Goal: Find contact information: Obtain details needed to contact an individual or organization

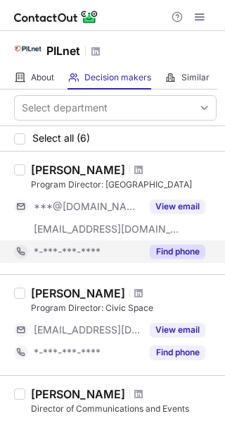
scroll to position [211, 0]
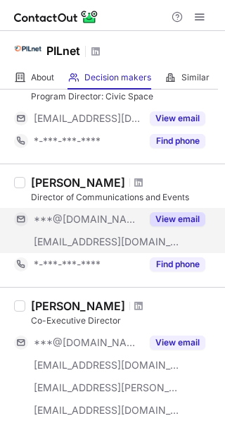
click at [171, 219] on button "View email" at bounding box center [178, 219] width 56 height 14
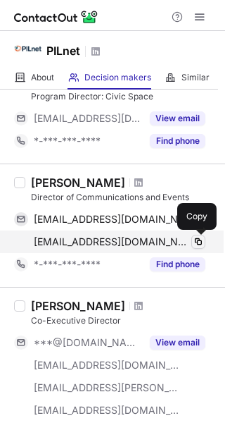
click at [201, 244] on span at bounding box center [198, 241] width 11 height 11
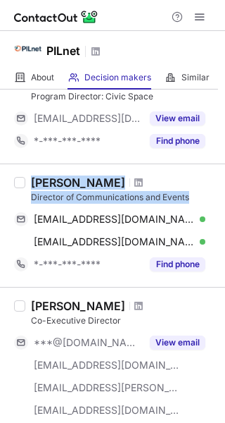
drag, startPoint x: 35, startPoint y: 182, endPoint x: 192, endPoint y: 192, distance: 158.0
click at [192, 192] on div "Candice Johnson Director of Communications and Events" at bounding box center [124, 189] width 186 height 28
copy div "Candice Johnson Director of Communications and Events"
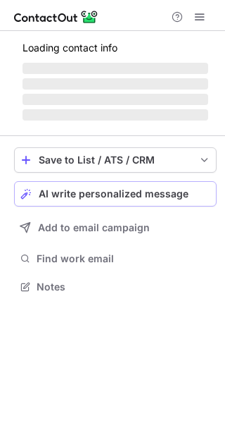
scroll to position [6, 7]
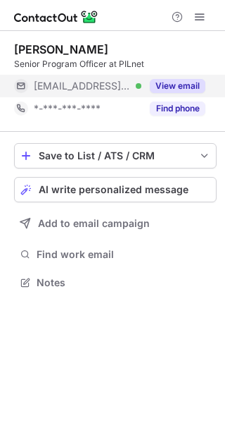
click at [167, 87] on button "View email" at bounding box center [178, 86] width 56 height 14
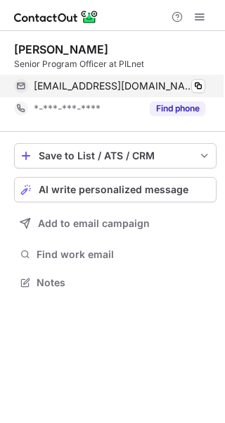
click at [206, 82] on div "cng@pilnet.org Verified Copy" at bounding box center [110, 86] width 192 height 23
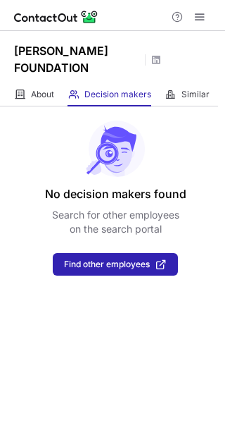
click at [178, 171] on div "No decision makers found Search for other employees on the search portal Find o…" at bounding box center [112, 190] width 225 height 169
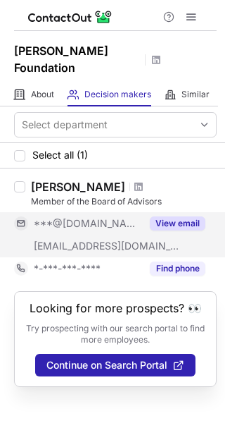
click at [181, 222] on button "View email" at bounding box center [178, 223] width 56 height 14
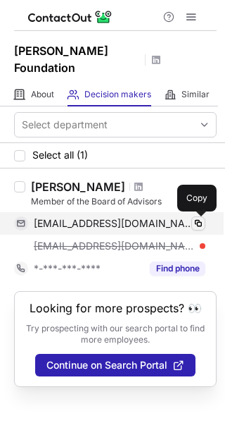
click at [193, 223] on span at bounding box center [198, 223] width 11 height 11
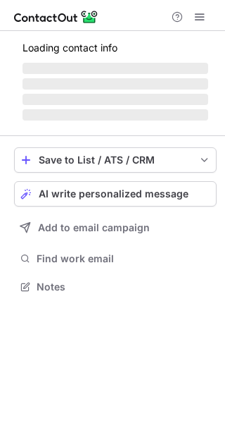
scroll to position [307, 225]
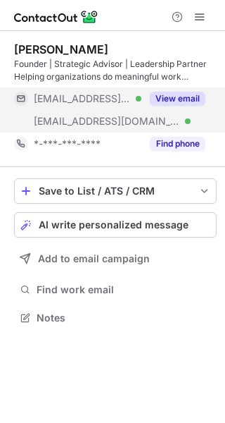
click at [186, 95] on button "View email" at bounding box center [178, 99] width 56 height 14
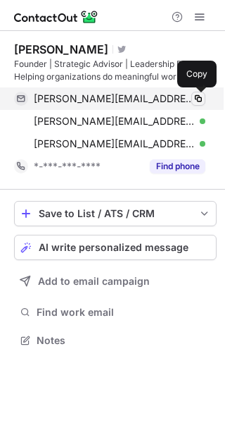
click at [198, 96] on span at bounding box center [198, 98] width 11 height 11
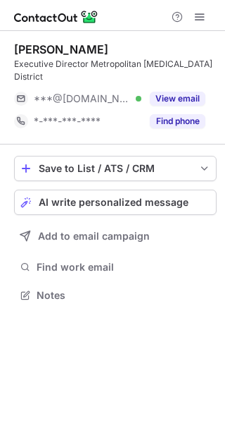
scroll to position [284, 225]
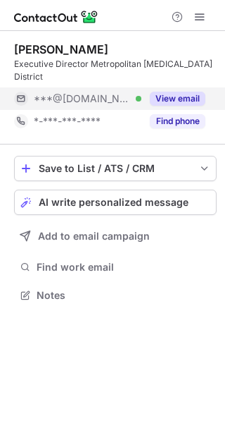
click at [192, 91] on div "View email" at bounding box center [174, 98] width 64 height 23
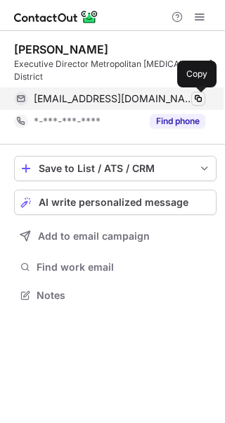
click at [196, 97] on span at bounding box center [198, 98] width 11 height 11
